Goal: Navigation & Orientation: Find specific page/section

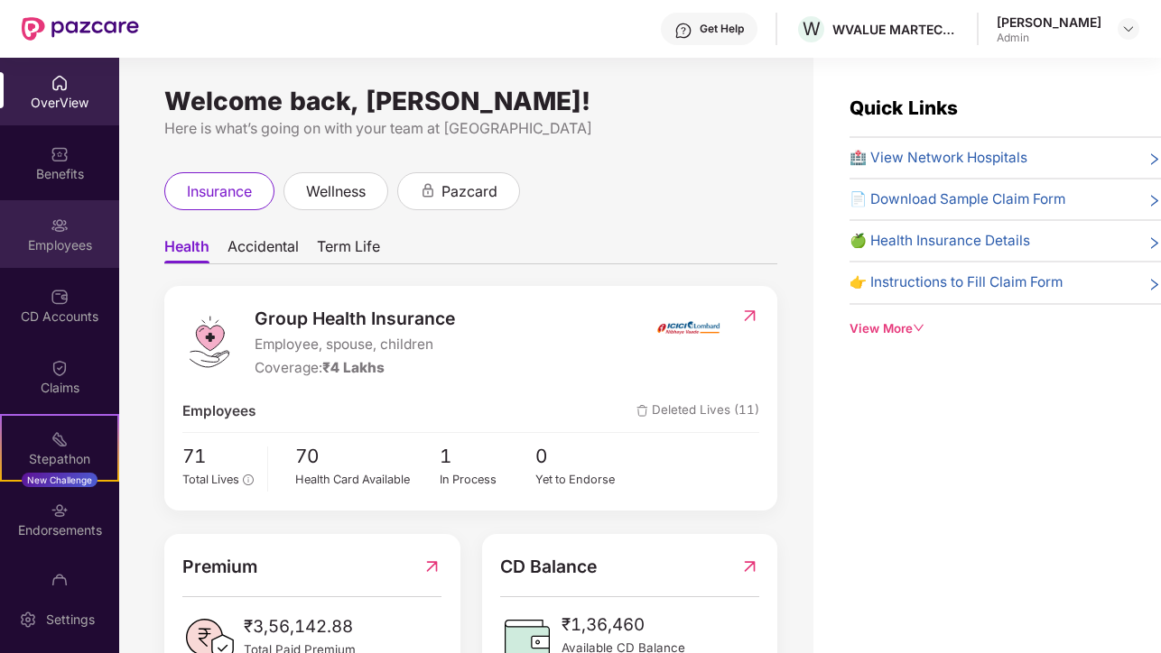
click at [81, 245] on div "Employees" at bounding box center [59, 245] width 119 height 18
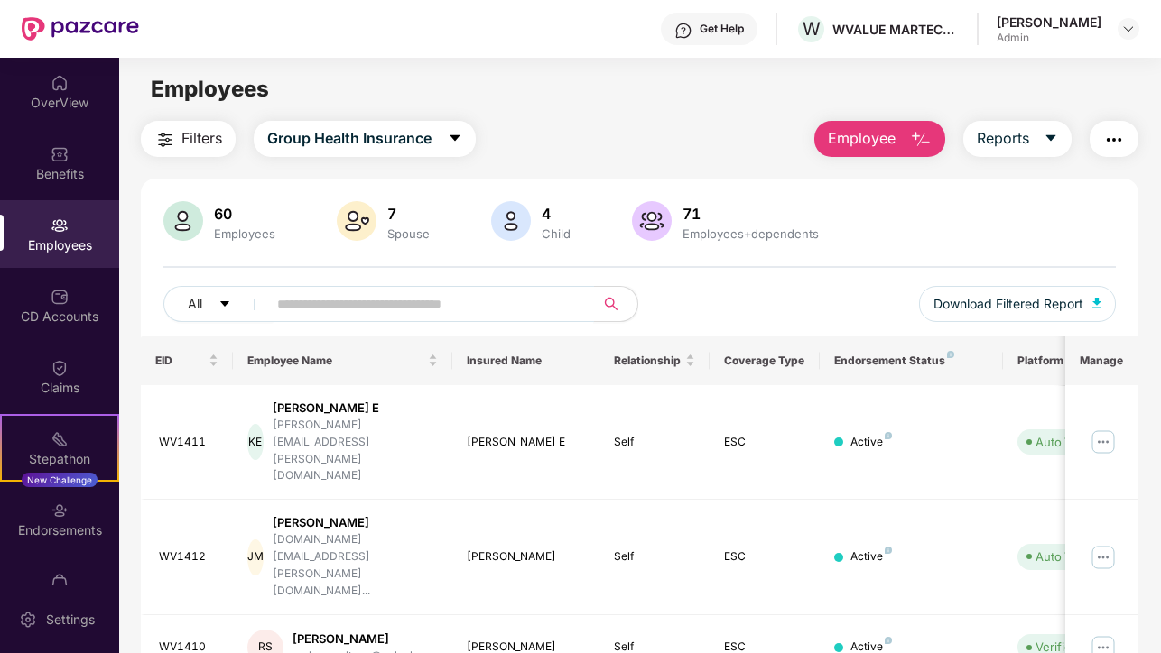
click at [448, 312] on input "text" at bounding box center [423, 304] width 292 height 27
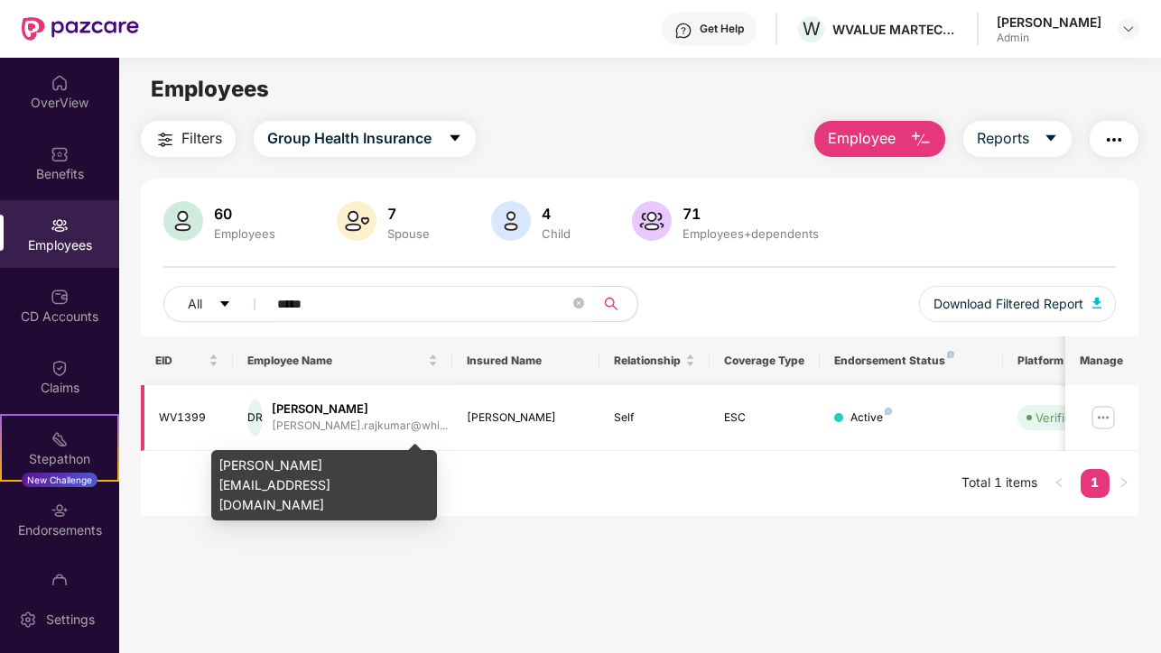
type input "*****"
click at [412, 425] on div "[PERSON_NAME].rajkumar@whi..." at bounding box center [360, 426] width 176 height 17
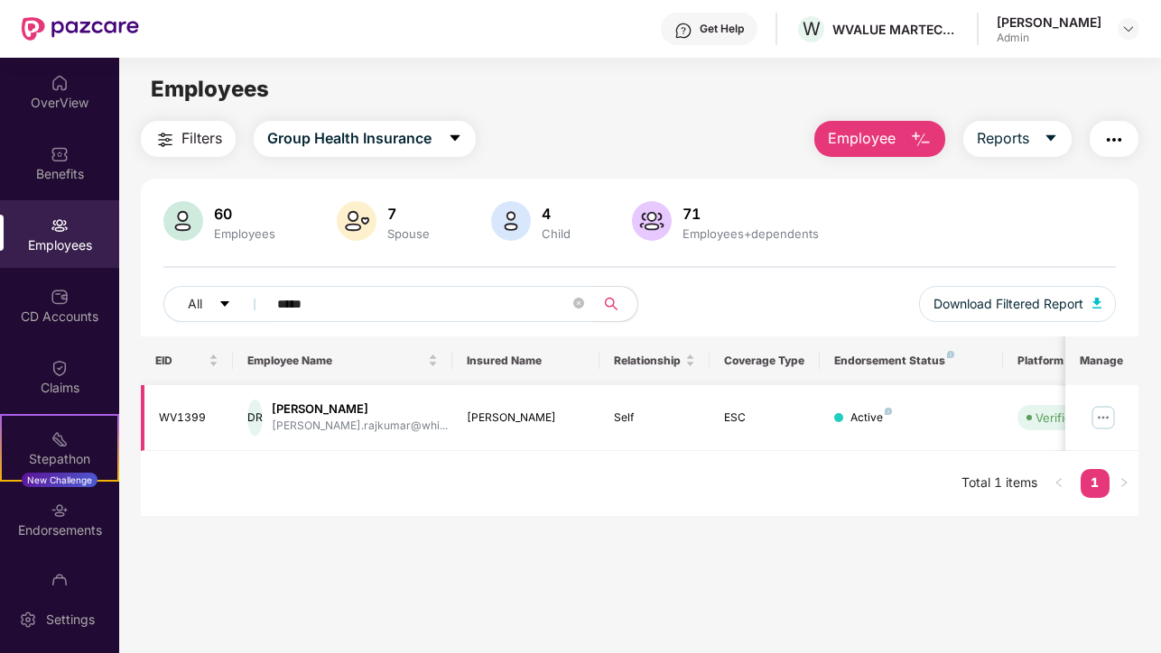
click at [263, 416] on div "DR" at bounding box center [254, 418] width 15 height 36
click at [1111, 414] on img at bounding box center [1102, 417] width 29 height 29
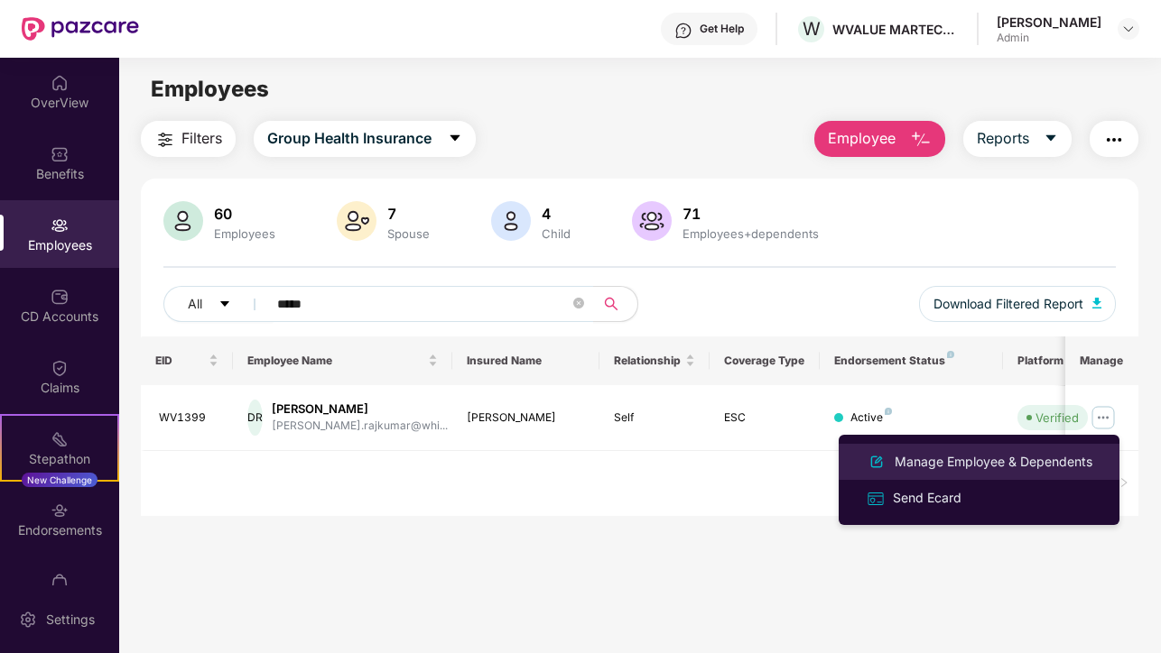
click at [1019, 466] on div "Manage Employee & Dependents" at bounding box center [993, 462] width 205 height 20
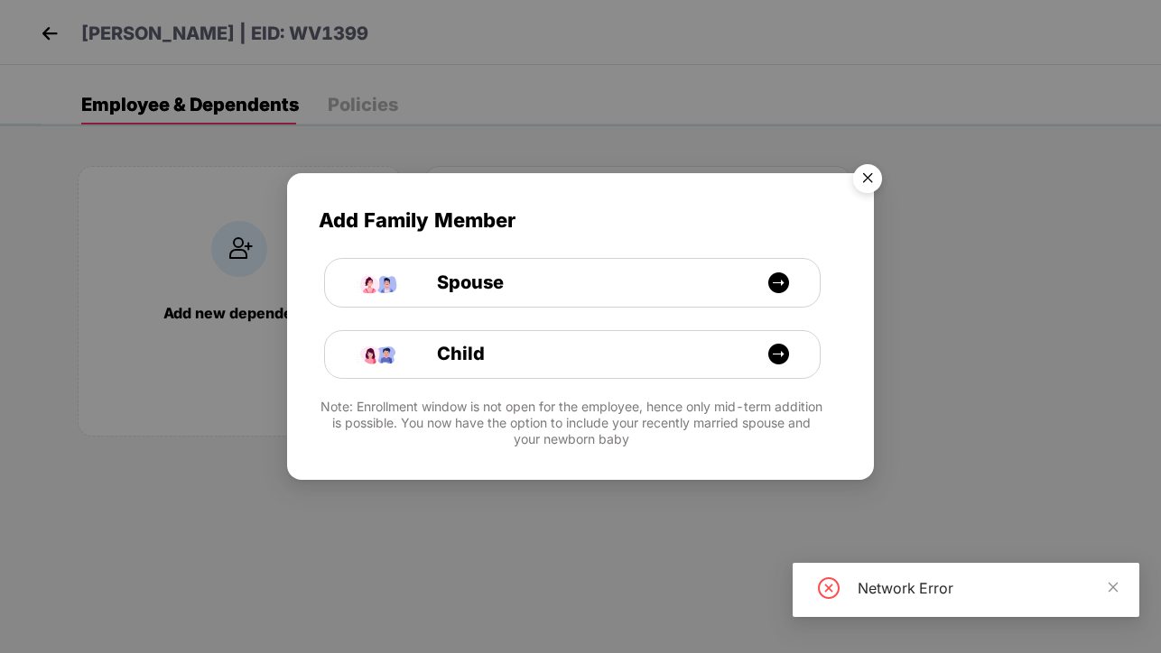
click at [874, 175] on img "Close" at bounding box center [867, 181] width 51 height 51
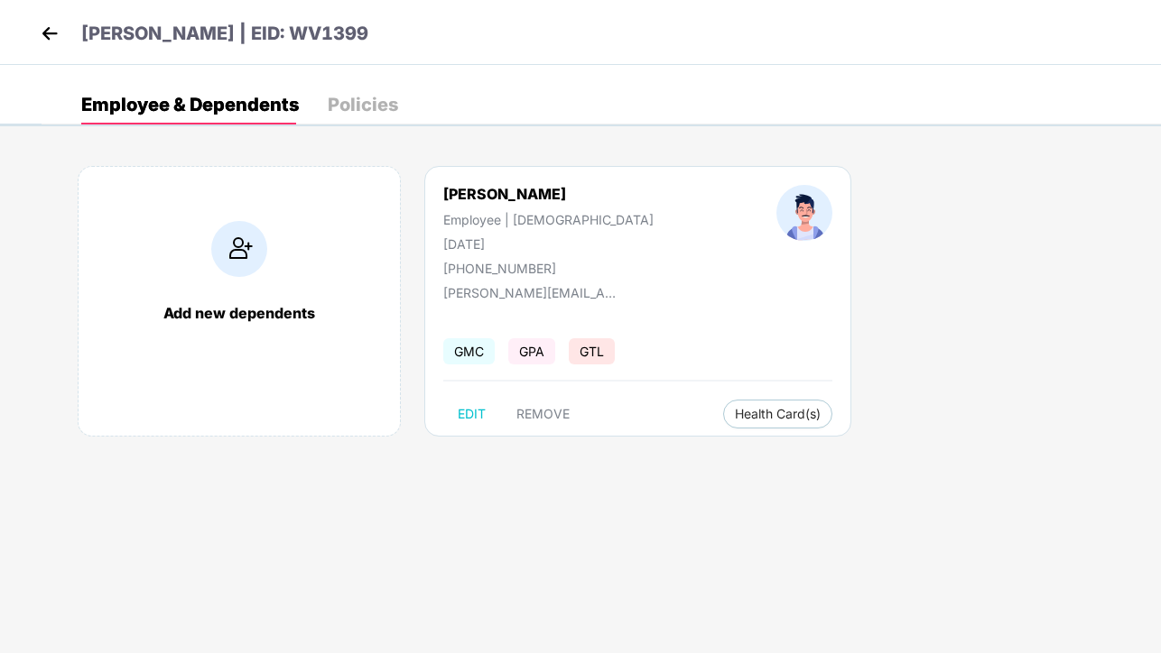
click at [345, 109] on div "Policies" at bounding box center [363, 105] width 70 height 18
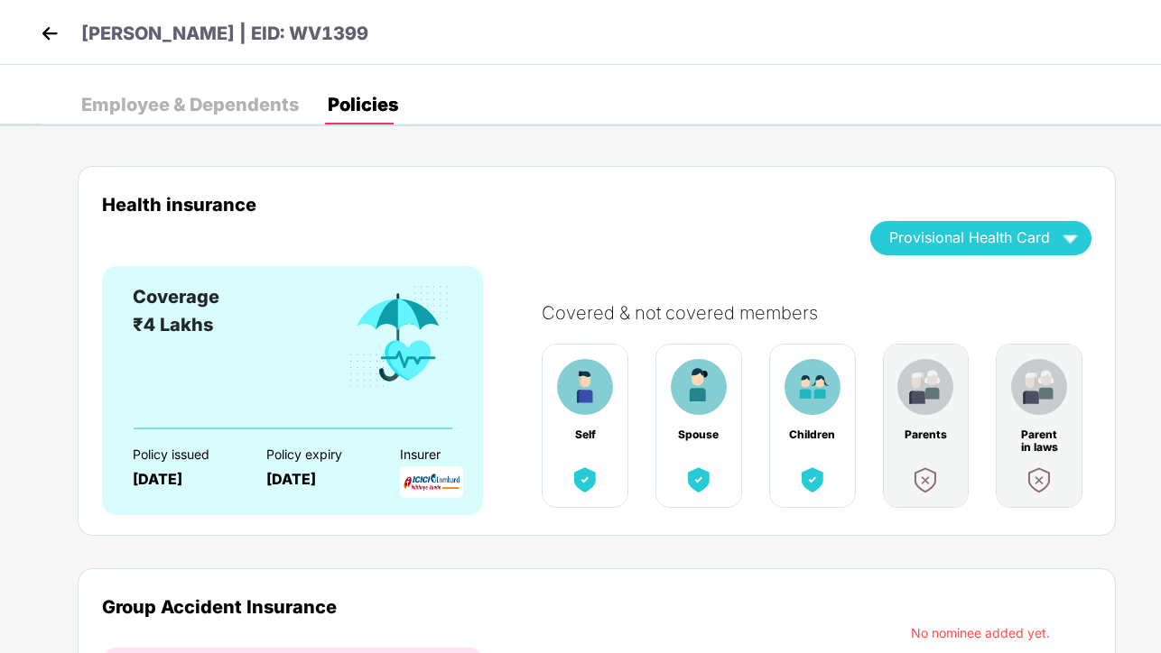
click at [227, 105] on div "Employee & Dependents" at bounding box center [190, 105] width 218 height 18
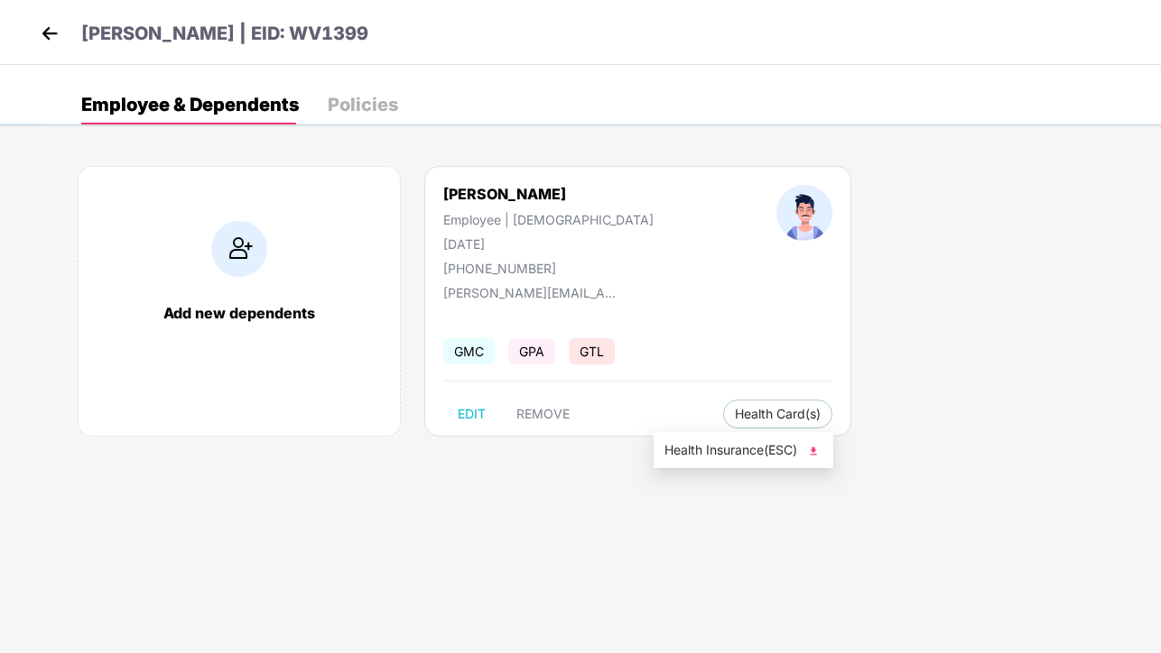
click at [813, 454] on img at bounding box center [813, 451] width 18 height 18
click at [47, 25] on img at bounding box center [49, 33] width 27 height 27
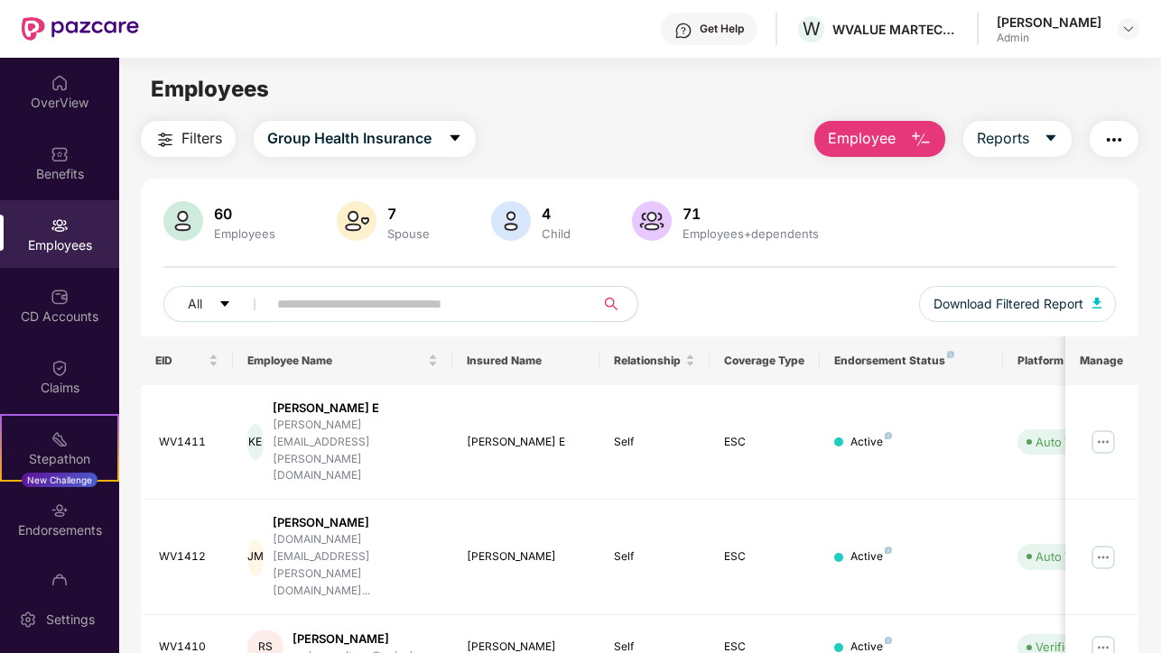
click at [302, 300] on input "text" at bounding box center [423, 304] width 292 height 27
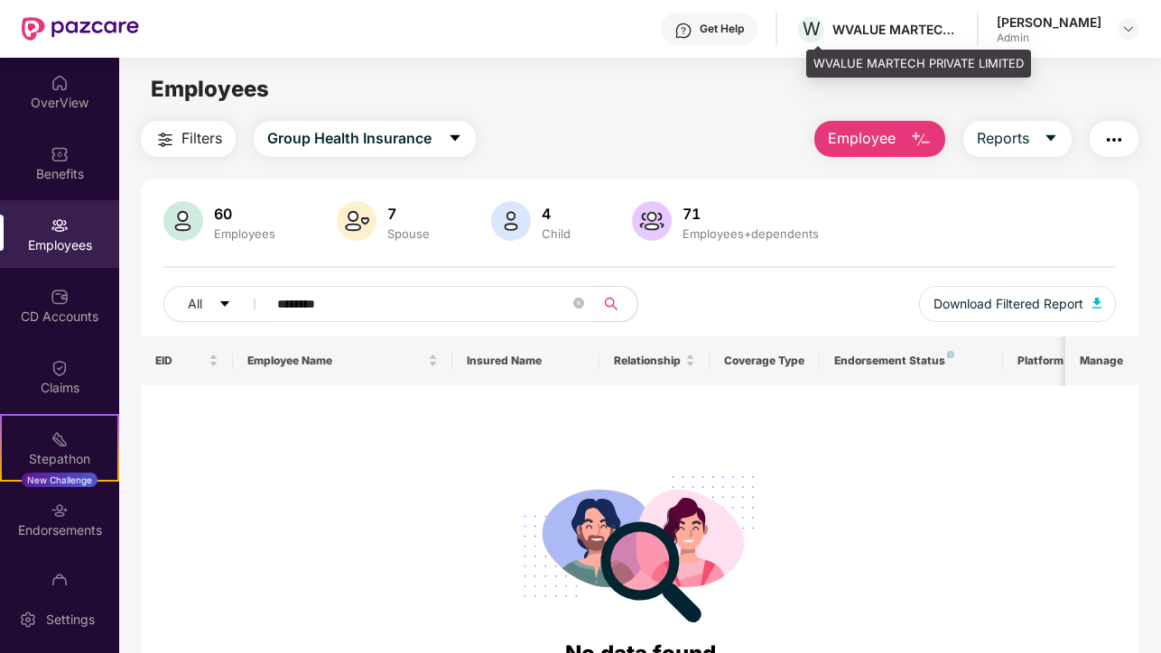
type input "********"
click at [895, 28] on div "WVALUE MARTECH PRIVATE LIMITED" at bounding box center [895, 29] width 126 height 17
click at [958, 34] on div "WVALUE MARTECH PRIVATE LIMITED" at bounding box center [895, 29] width 126 height 17
click at [925, 22] on div "WVALUE MARTECH PRIVATE LIMITED" at bounding box center [895, 29] width 126 height 17
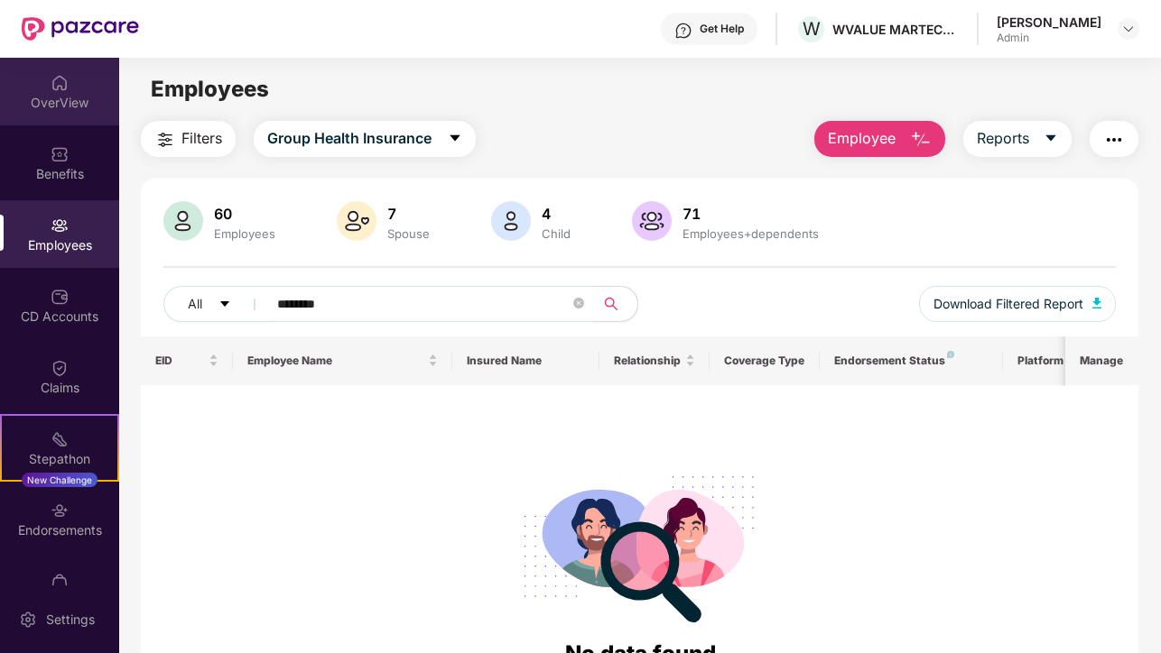
click at [58, 109] on div "OverView" at bounding box center [59, 103] width 119 height 18
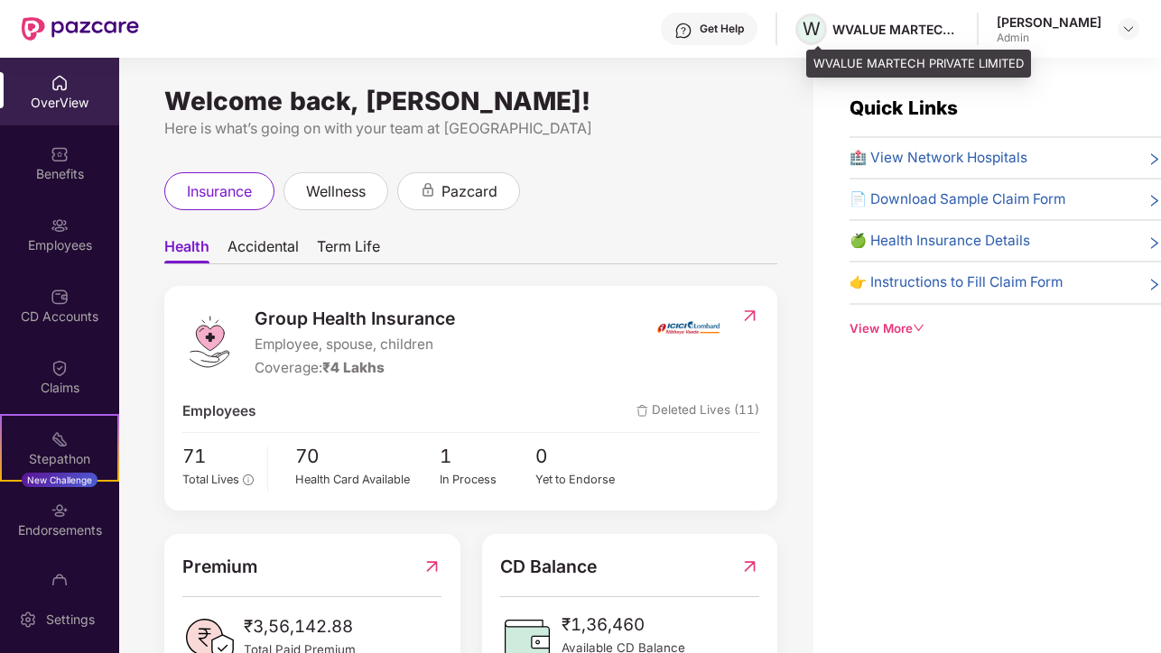
click at [820, 28] on span "W" at bounding box center [811, 29] width 18 height 22
click at [820, 29] on span "W" at bounding box center [811, 29] width 18 height 22
click at [820, 30] on span "W" at bounding box center [811, 29] width 18 height 22
click at [820, 32] on span "W" at bounding box center [811, 29] width 18 height 22
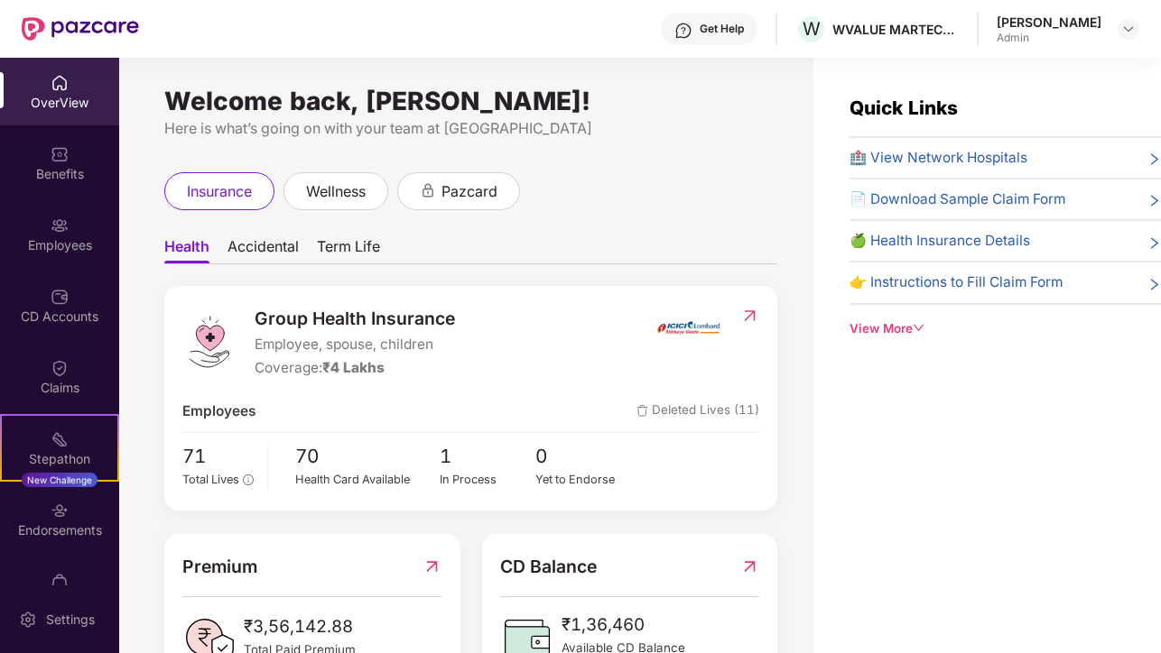
click at [972, 32] on div "Get Help W WVALUE MARTECH PRIVATE LIMITED [PERSON_NAME]" at bounding box center [639, 29] width 1000 height 58
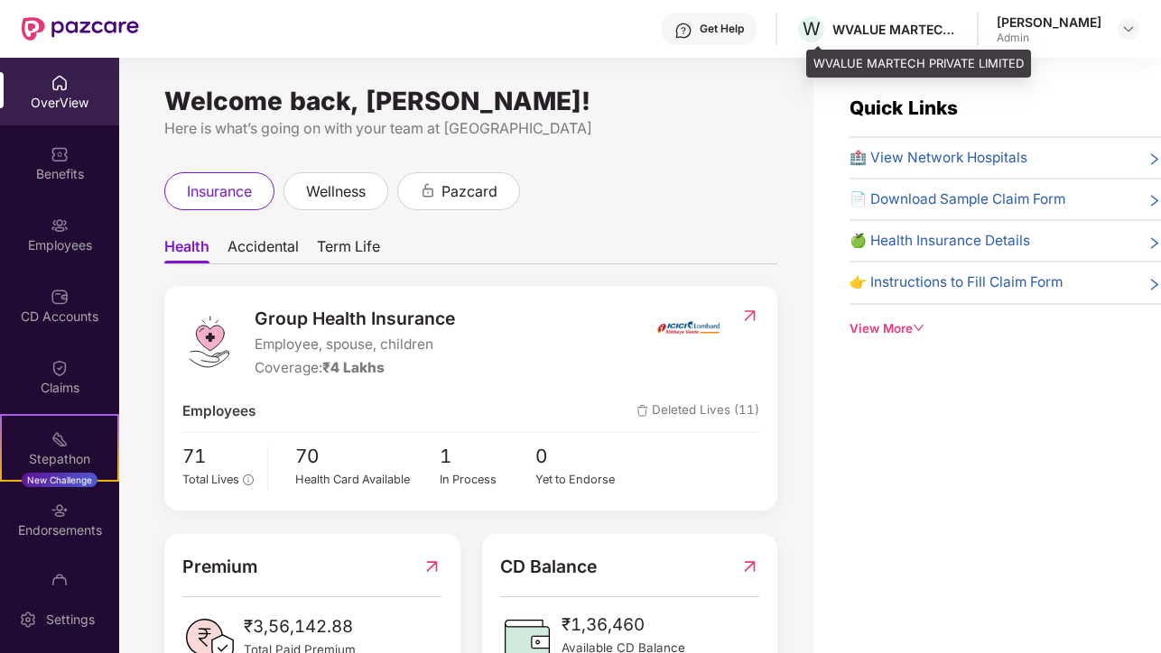
click at [958, 32] on div "WVALUE MARTECH PRIVATE LIMITED" at bounding box center [895, 29] width 126 height 17
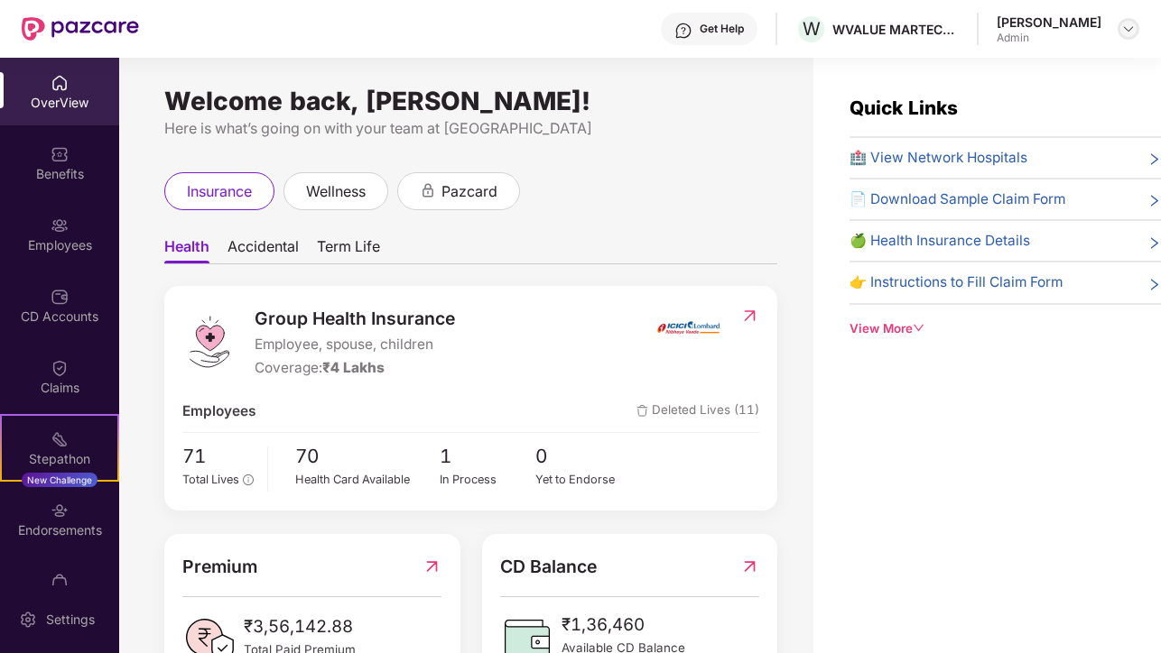
click at [1125, 27] on img at bounding box center [1128, 29] width 14 height 14
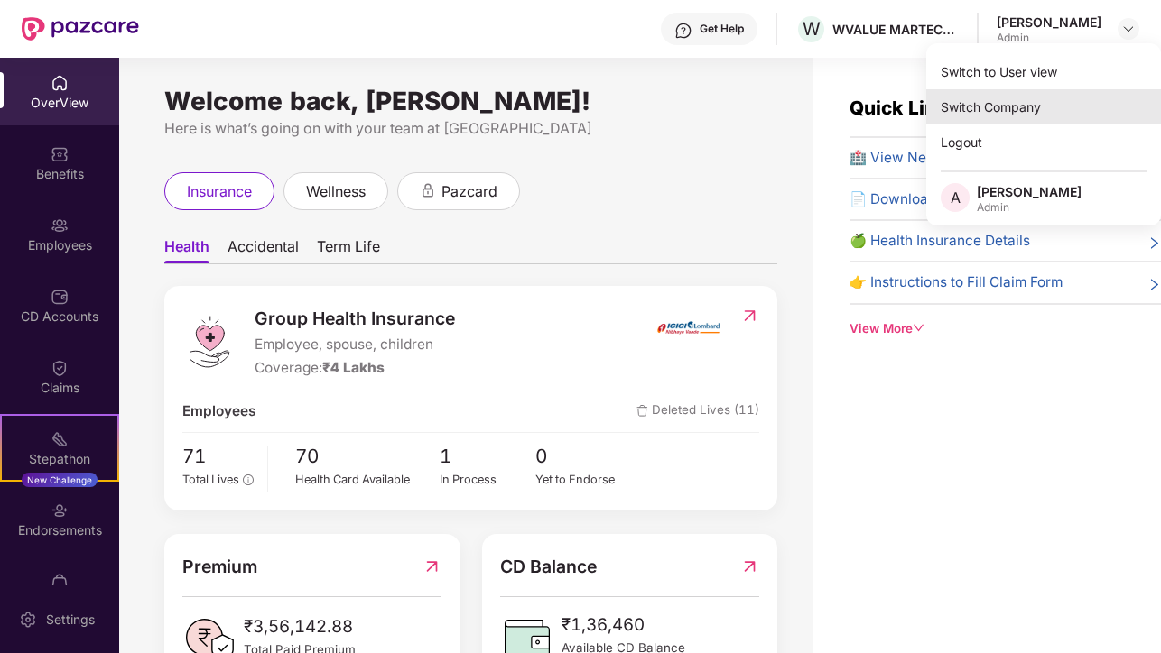
click at [1041, 110] on div "Switch Company" at bounding box center [1043, 106] width 235 height 35
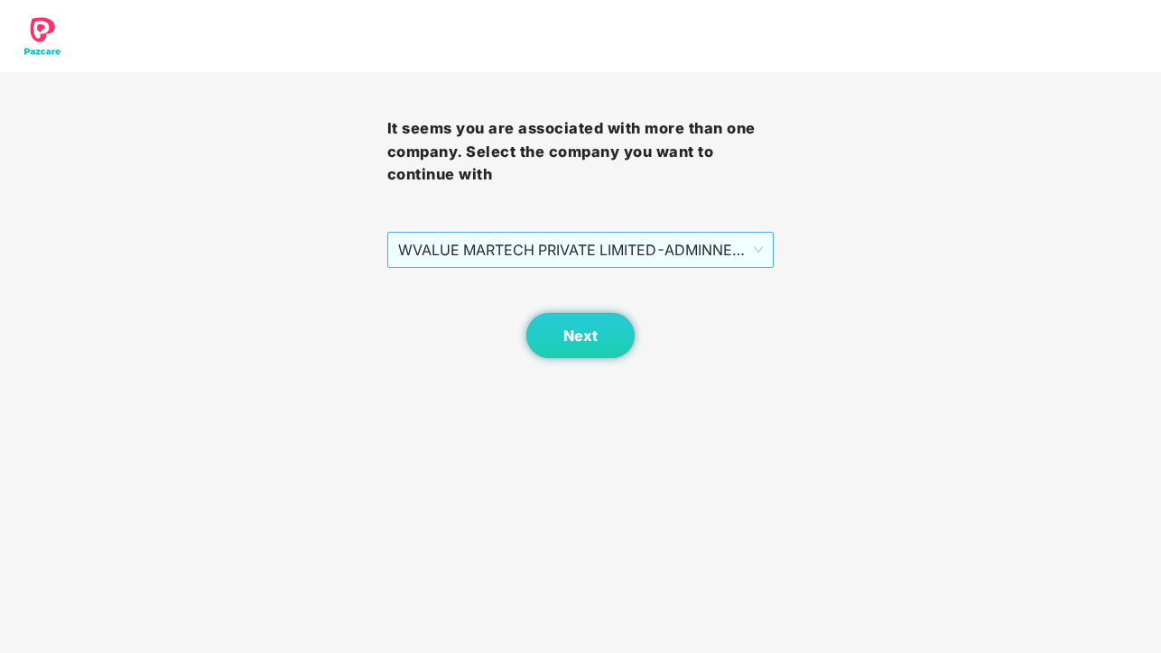
click at [753, 245] on span "WVALUE MARTECH PRIVATE LIMITED - ADMINNEWW - ADMIN" at bounding box center [581, 250] width 366 height 34
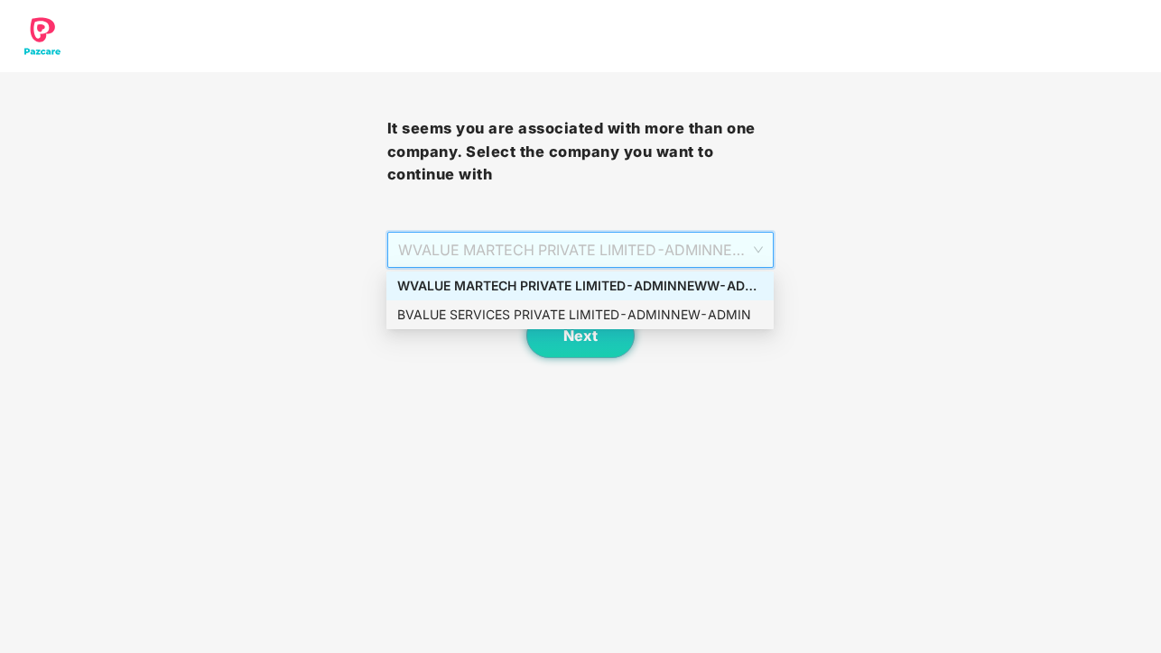
click at [711, 310] on div "BVALUE SERVICES PRIVATE LIMITED - ADMINNEW - ADMIN" at bounding box center [580, 315] width 366 height 20
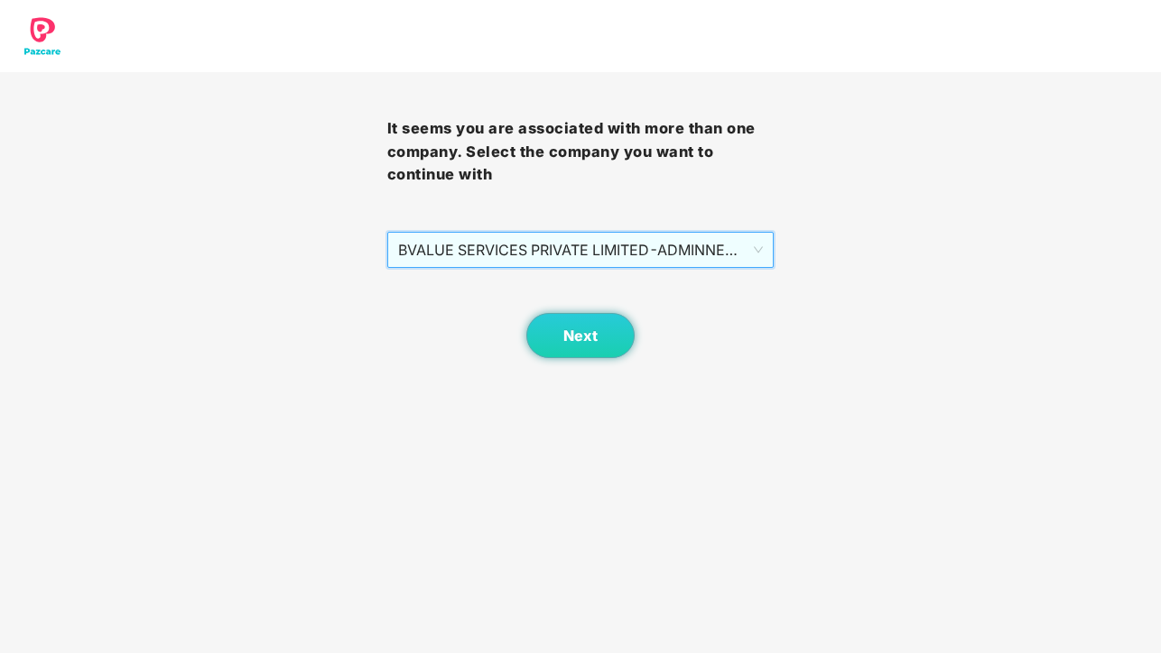
click at [749, 249] on span "BVALUE SERVICES PRIVATE LIMITED - ADMINNEW - ADMIN" at bounding box center [581, 250] width 366 height 34
click at [649, 248] on span "BVALUE SERVICES PRIVATE LIMITED - ADMINNEW - ADMIN" at bounding box center [581, 250] width 366 height 34
click at [754, 249] on span "BVALUE SERVICES PRIVATE LIMITED - ADMINNEW - ADMIN" at bounding box center [581, 250] width 366 height 34
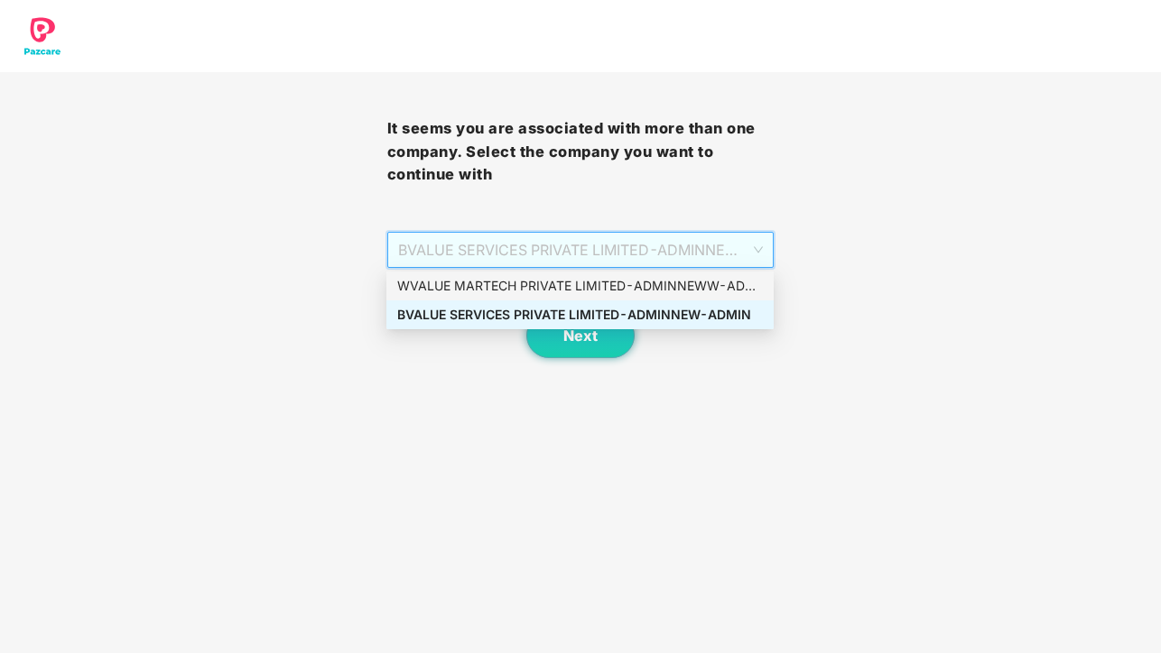
click at [645, 247] on span "BVALUE SERVICES PRIVATE LIMITED - ADMINNEW - ADMIN" at bounding box center [581, 250] width 366 height 34
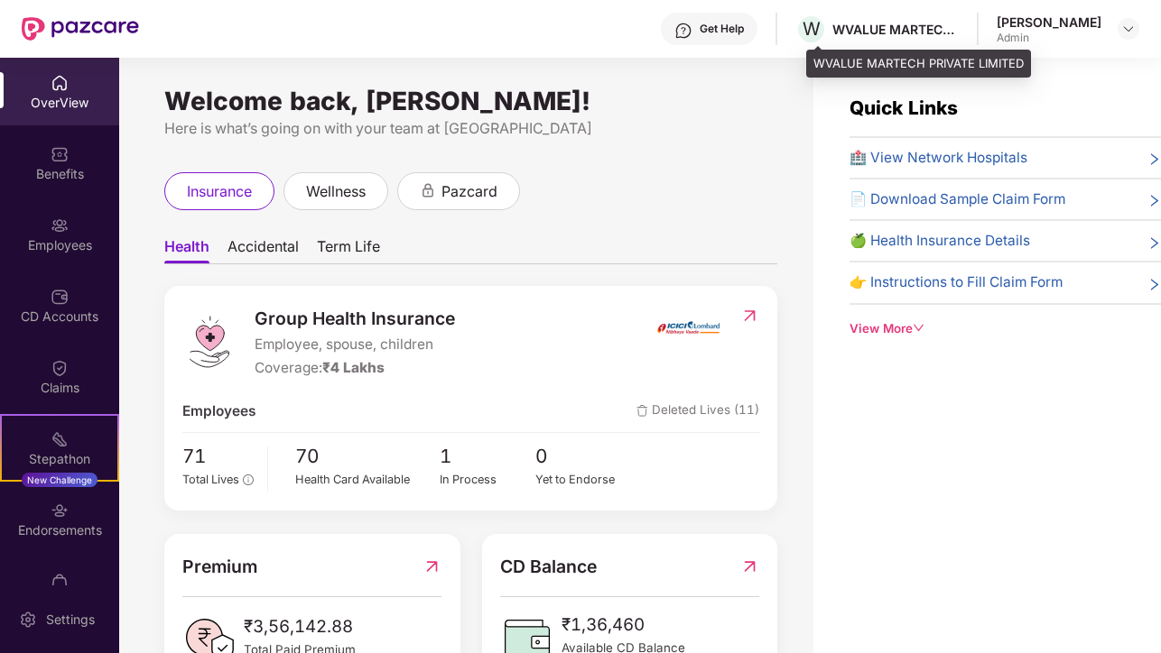
click at [958, 31] on div "WVALUE MARTECH PRIVATE LIMITED" at bounding box center [895, 29] width 126 height 17
click at [935, 27] on div "WVALUE MARTECH PRIVATE LIMITED" at bounding box center [895, 29] width 126 height 17
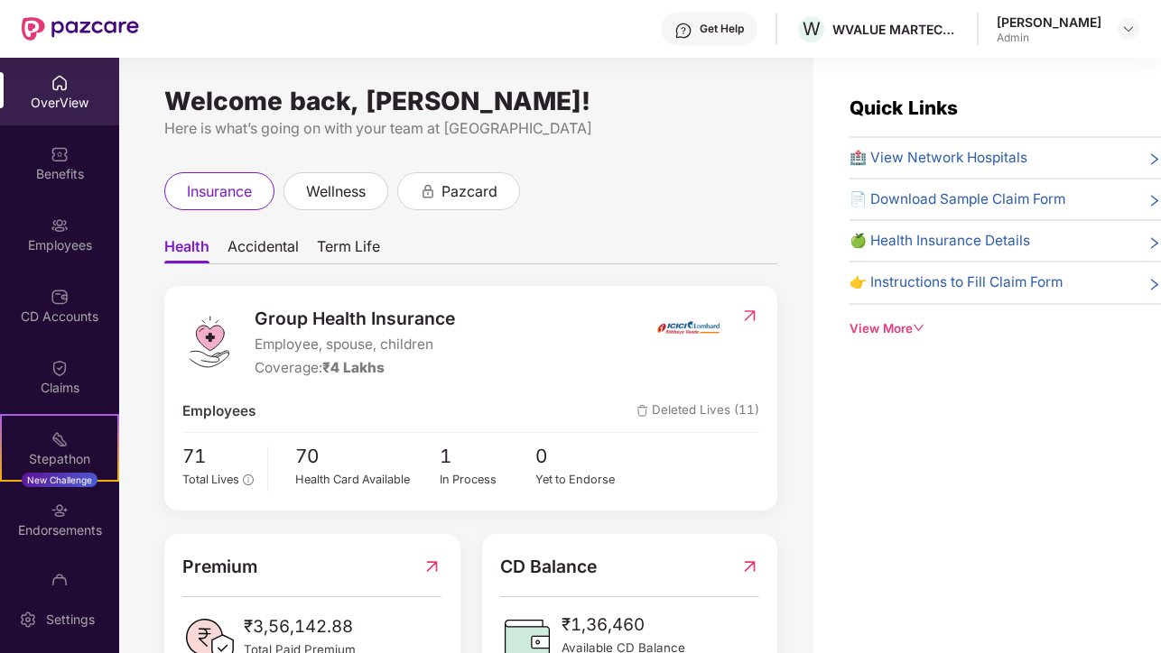
click at [1113, 31] on div "[PERSON_NAME] Admin" at bounding box center [1067, 30] width 143 height 32
click at [1131, 27] on img at bounding box center [1128, 29] width 14 height 14
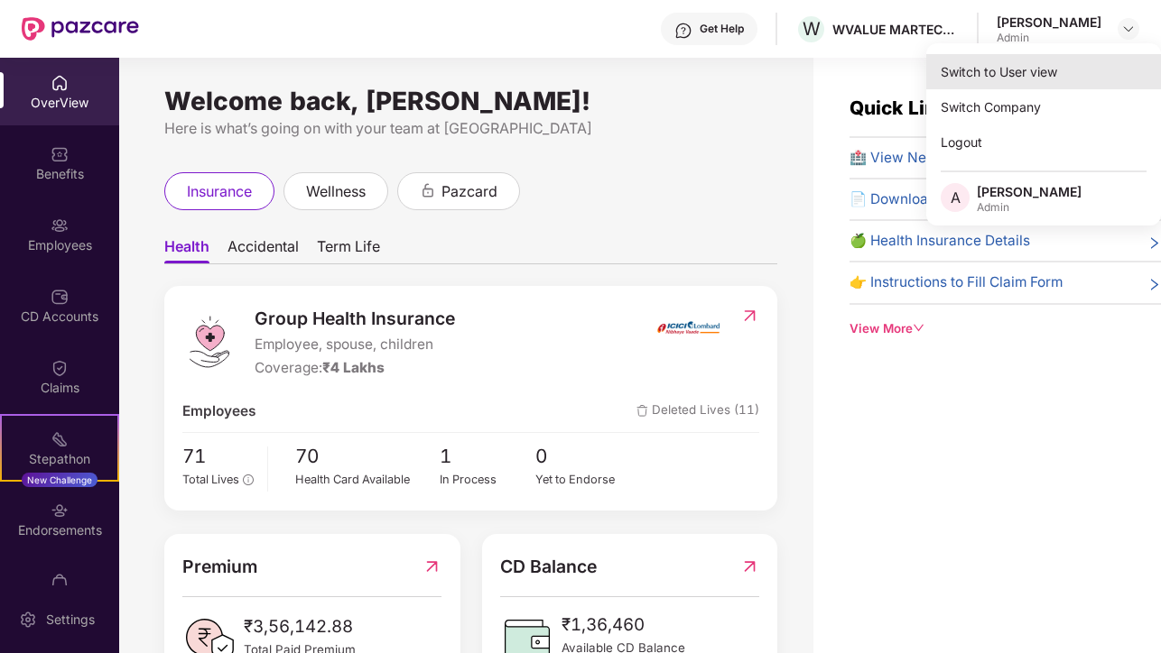
click at [981, 77] on div "Switch to User view" at bounding box center [1043, 71] width 235 height 35
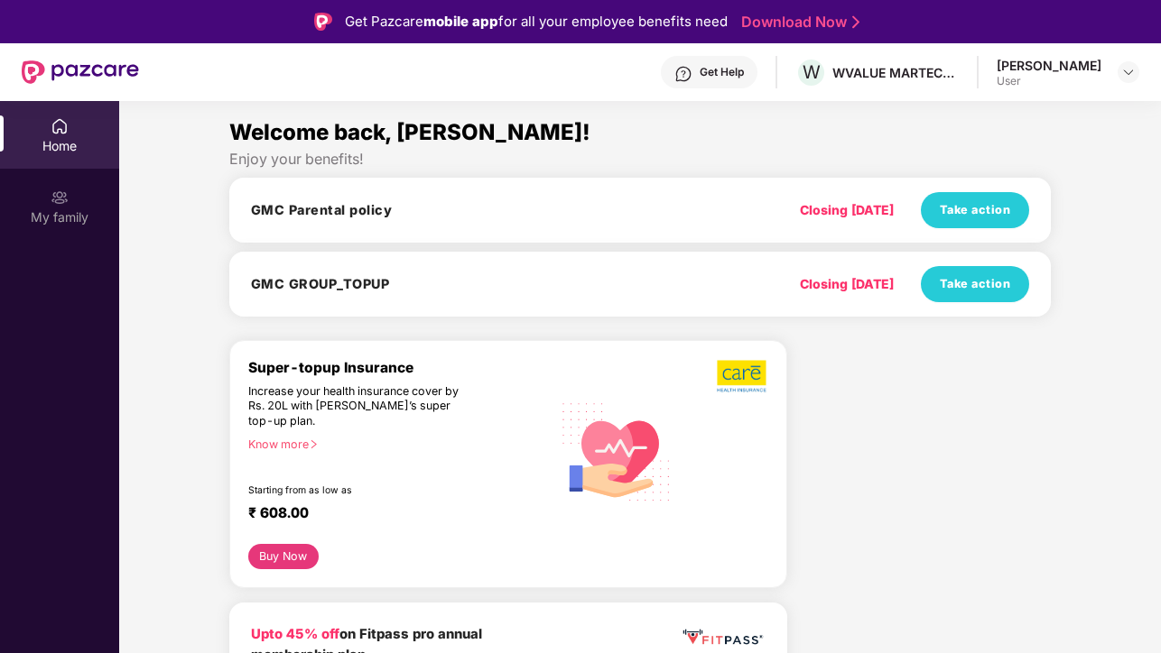
click at [1078, 77] on div "User" at bounding box center [1048, 81] width 105 height 14
click at [1119, 74] on div at bounding box center [1128, 72] width 22 height 22
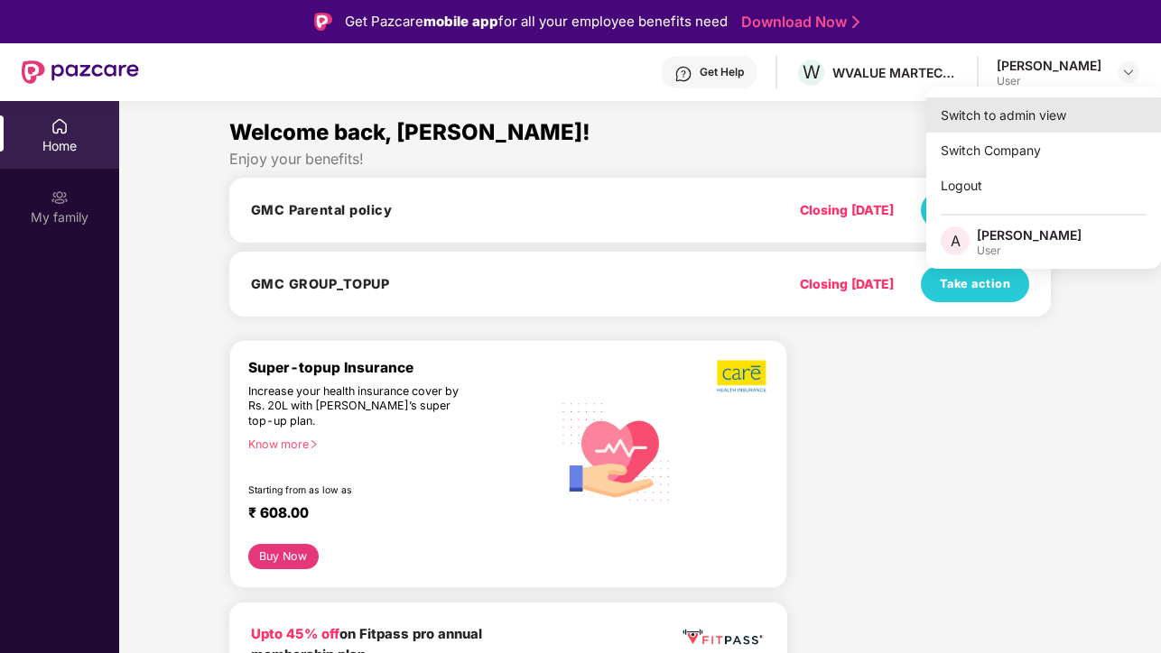
click at [1018, 123] on div "Switch to admin view" at bounding box center [1043, 114] width 235 height 35
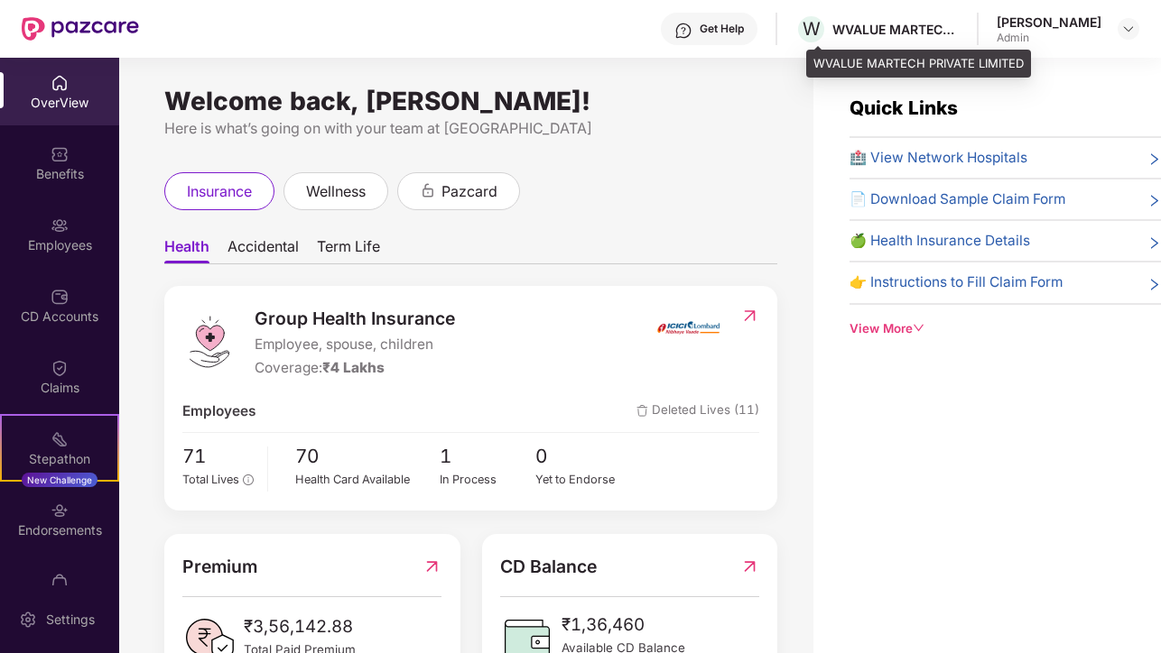
click at [958, 31] on div "WVALUE MARTECH PRIVATE LIMITED" at bounding box center [895, 29] width 126 height 17
click at [958, 30] on div "WVALUE MARTECH PRIVATE LIMITED" at bounding box center [895, 29] width 126 height 17
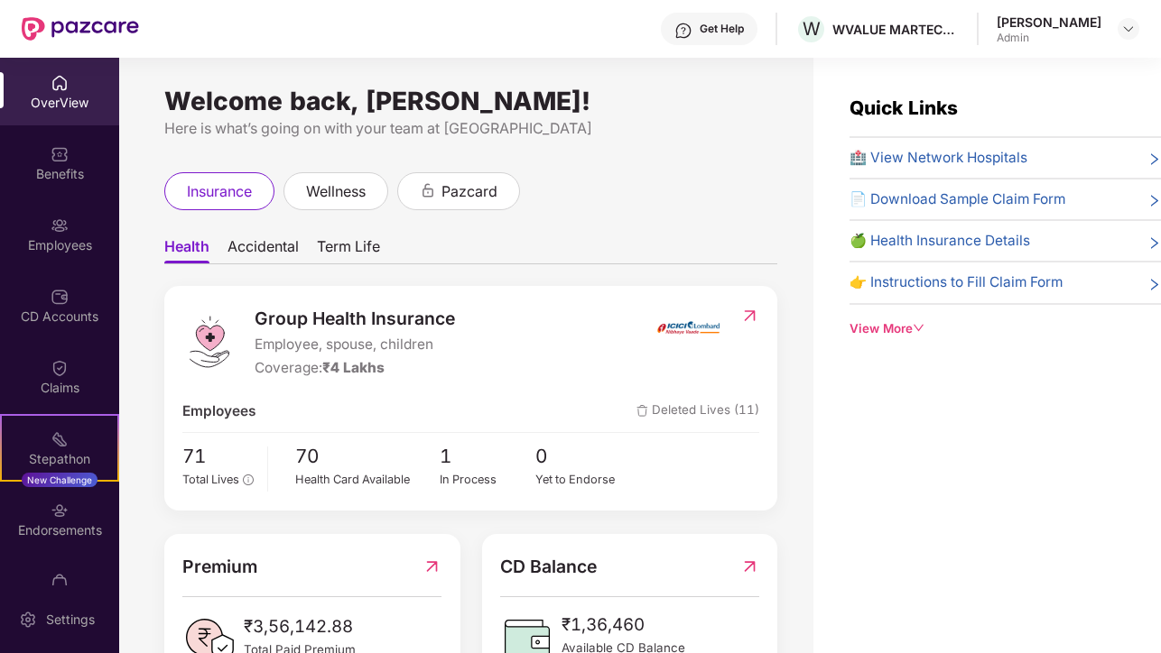
click at [1080, 31] on div "Admin" at bounding box center [1048, 38] width 105 height 14
click at [1091, 24] on div "[PERSON_NAME]" at bounding box center [1048, 22] width 105 height 17
click at [1132, 32] on img at bounding box center [1128, 29] width 14 height 14
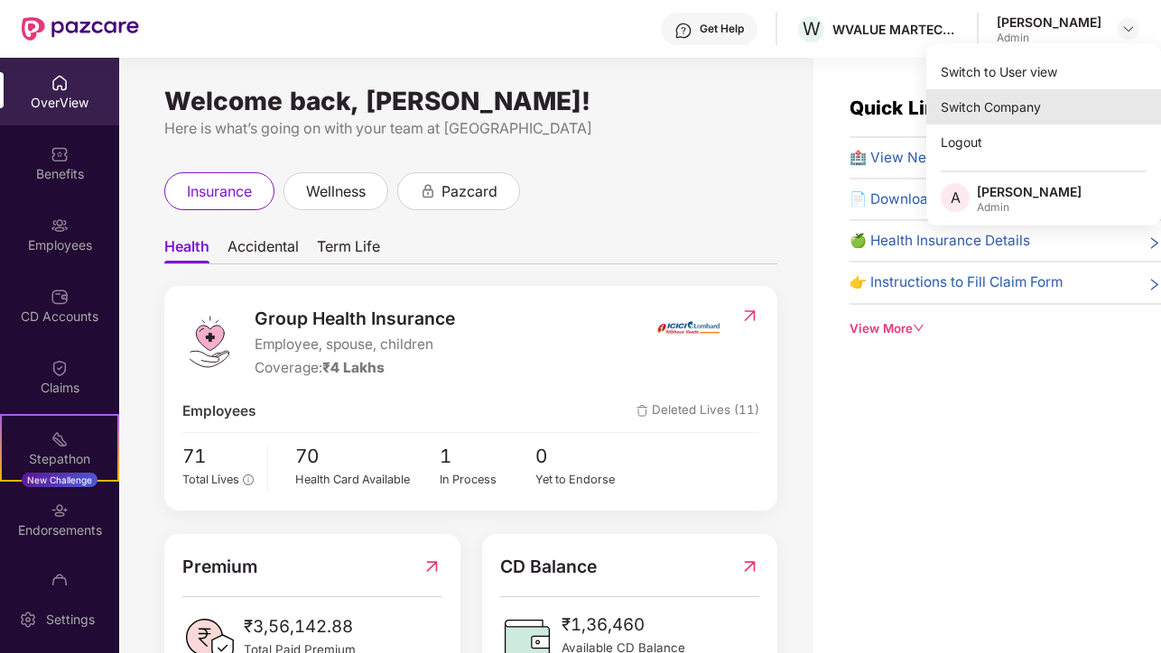
click at [1027, 104] on div "Switch Company" at bounding box center [1043, 106] width 235 height 35
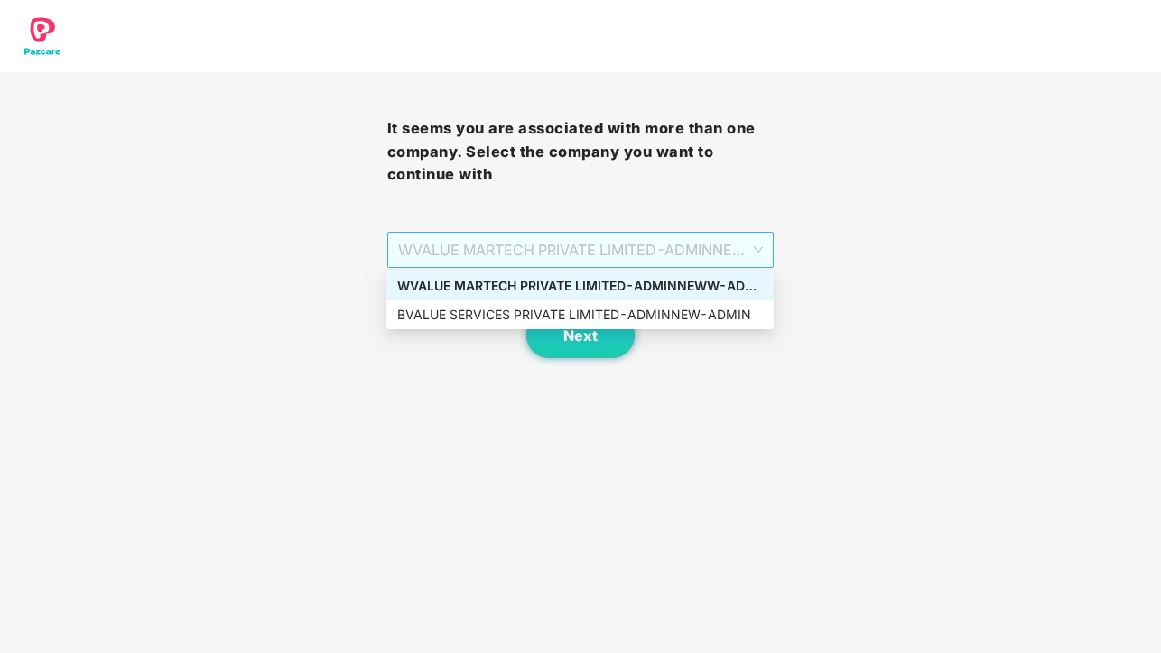
click at [723, 240] on span "WVALUE MARTECH PRIVATE LIMITED - ADMINNEWW - ADMIN" at bounding box center [581, 250] width 366 height 34
